Goal: Find specific page/section: Find specific page/section

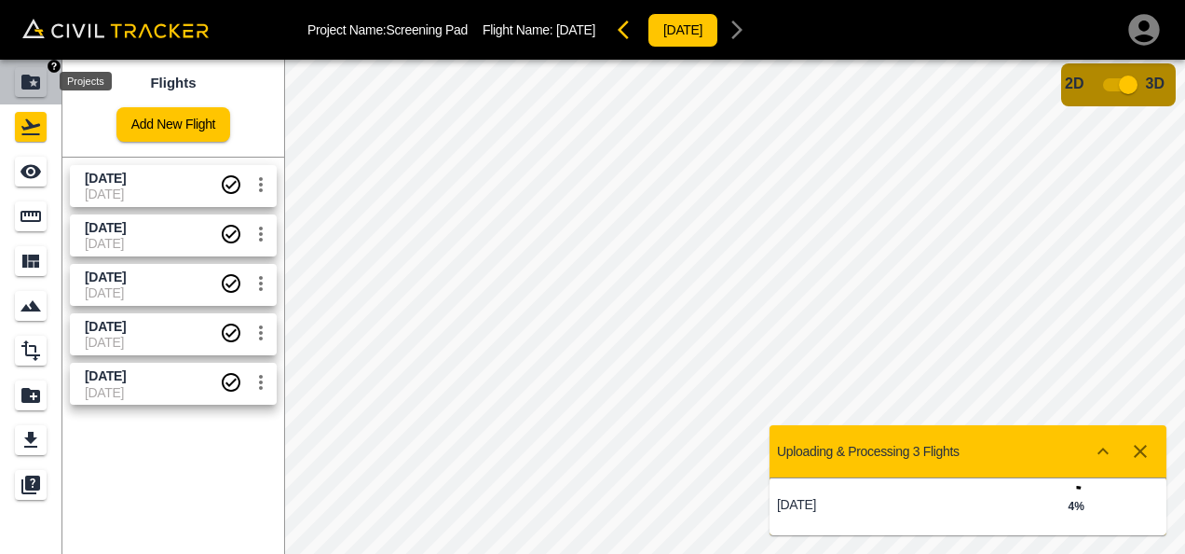
click at [25, 80] on icon "Projects" at bounding box center [30, 82] width 19 height 15
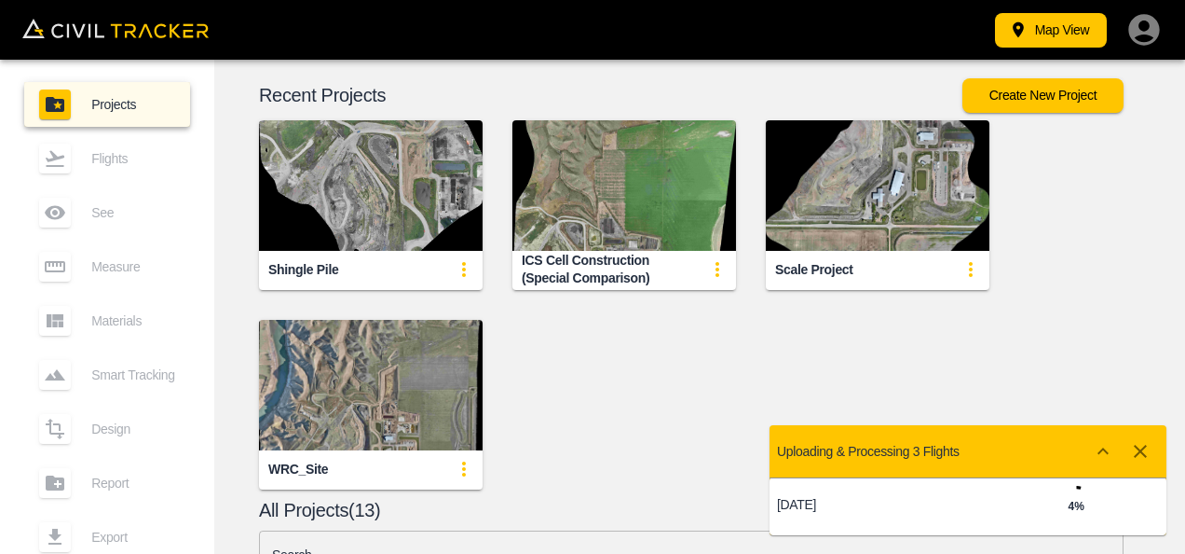
click at [689, 421] on div "Shingle Pile ICS Cell Construction (Special Comparison) Scale Project WRC_Site" at bounding box center [684, 289] width 993 height 399
click at [1109, 261] on div "Shingle Pile ICS Cell Construction (Special Comparison) Scale Project WRC_Site" at bounding box center [684, 289] width 993 height 399
click at [1040, 31] on button "Map View" at bounding box center [1051, 30] width 112 height 34
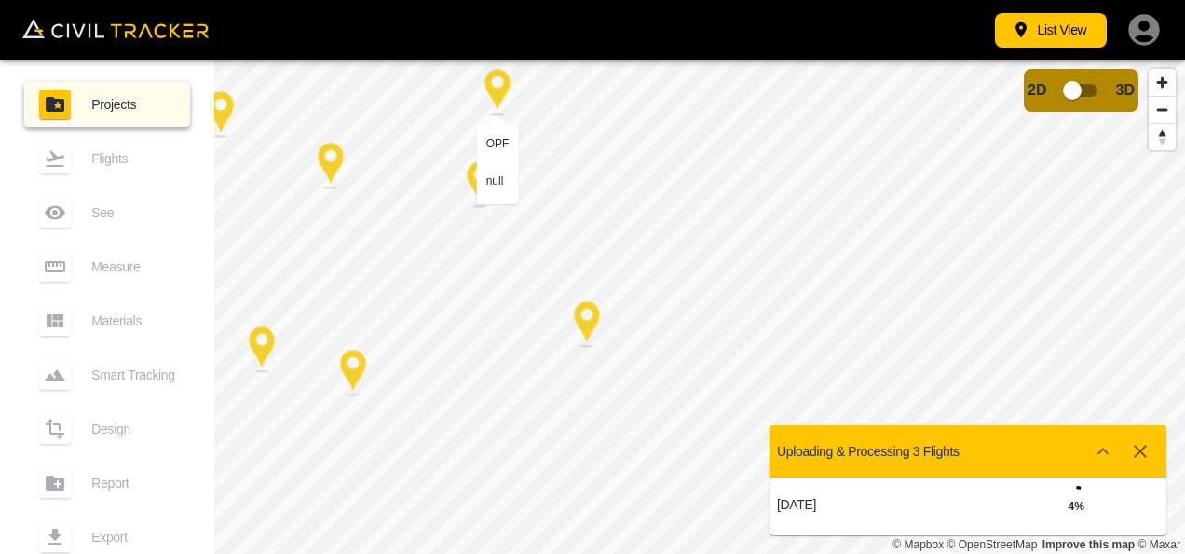
click at [503, 101] on div at bounding box center [497, 92] width 47 height 47
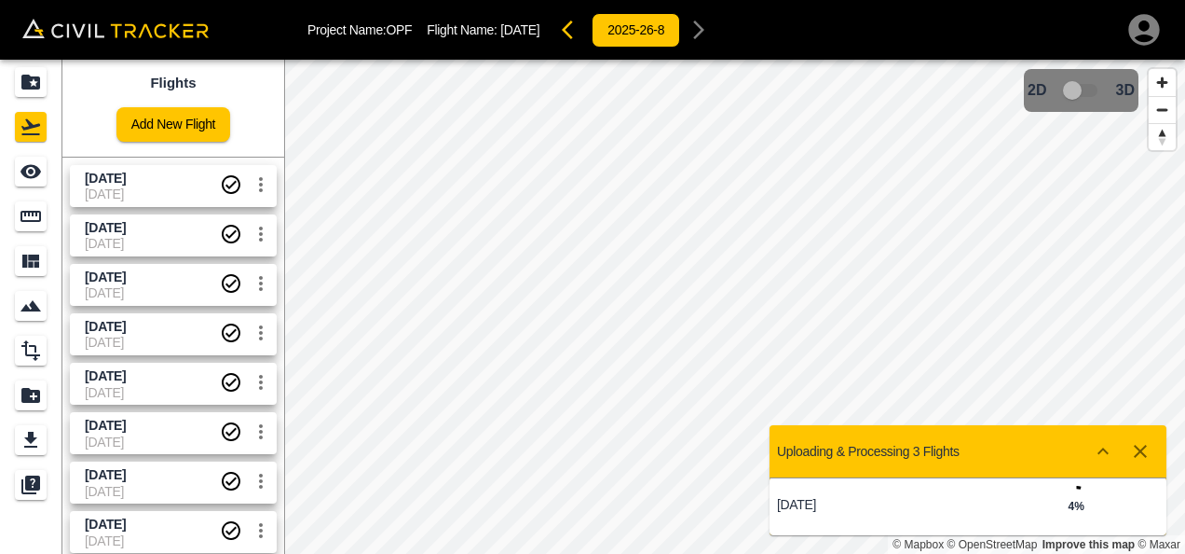
click at [157, 185] on span "[DATE]" at bounding box center [152, 179] width 135 height 18
click at [743, 553] on html "Project Name: OPF Flight Name: [DATE] 2025-26-8 Flights Add New Flight [DATE] […" at bounding box center [592, 277] width 1185 height 554
click at [32, 74] on icon "Projects" at bounding box center [31, 82] width 22 height 22
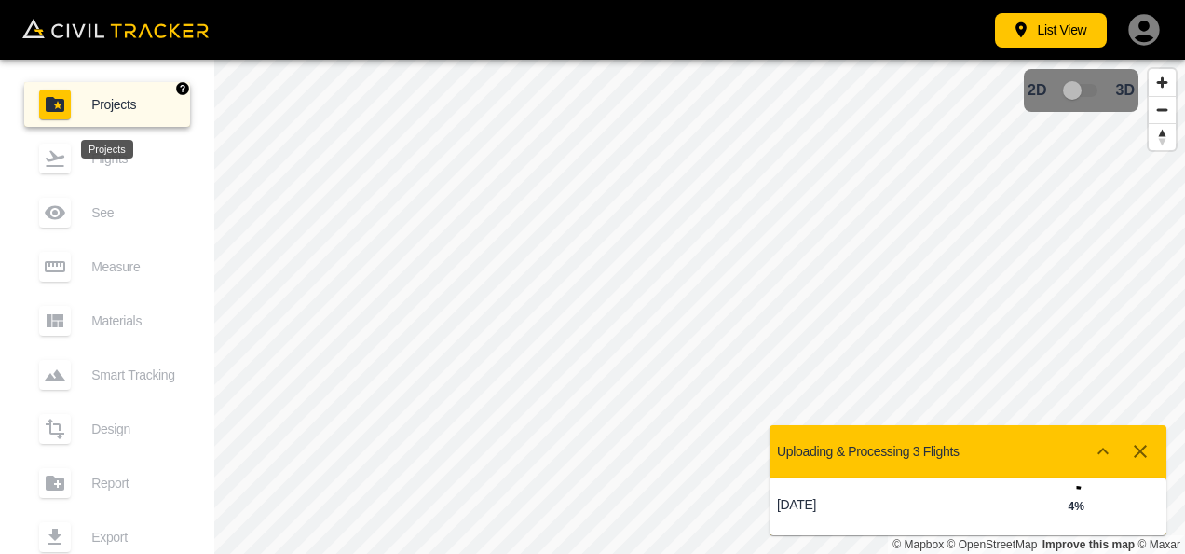
click at [86, 109] on div "Projects" at bounding box center [65, 104] width 52 height 30
